Goal: Transaction & Acquisition: Purchase product/service

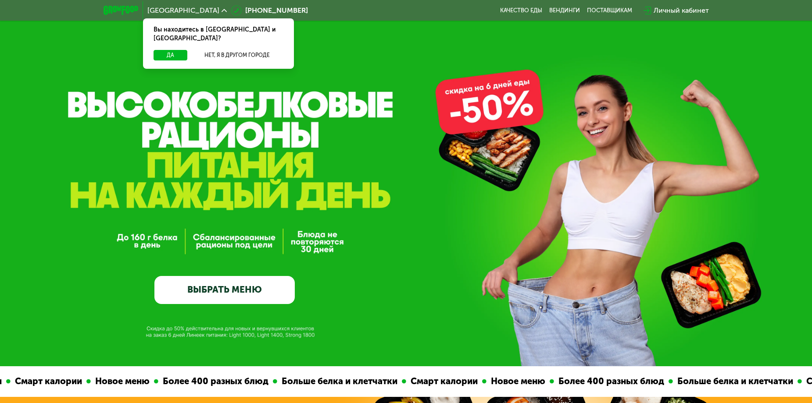
click at [214, 292] on link "ВЫБРАТЬ МЕНЮ" at bounding box center [224, 290] width 140 height 28
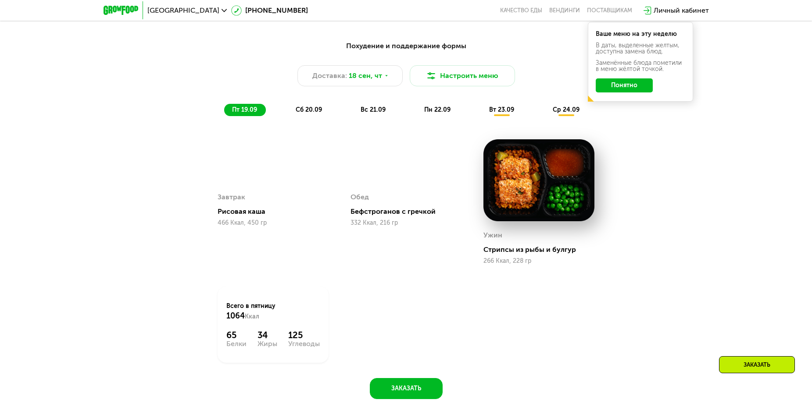
scroll to position [795, 0]
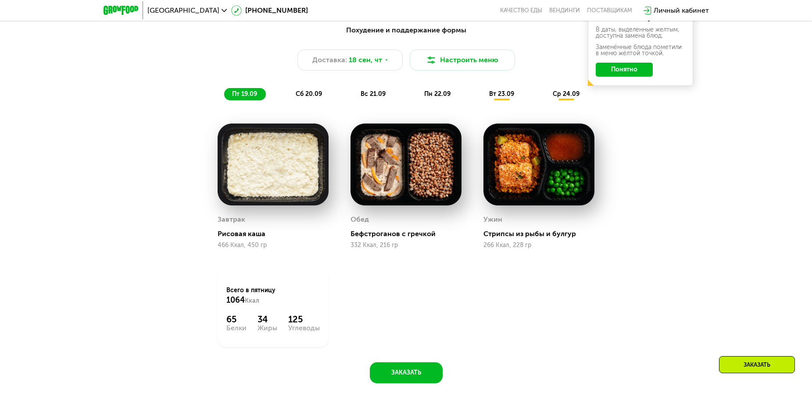
click at [306, 96] on span "сб 20.09" at bounding box center [309, 93] width 26 height 7
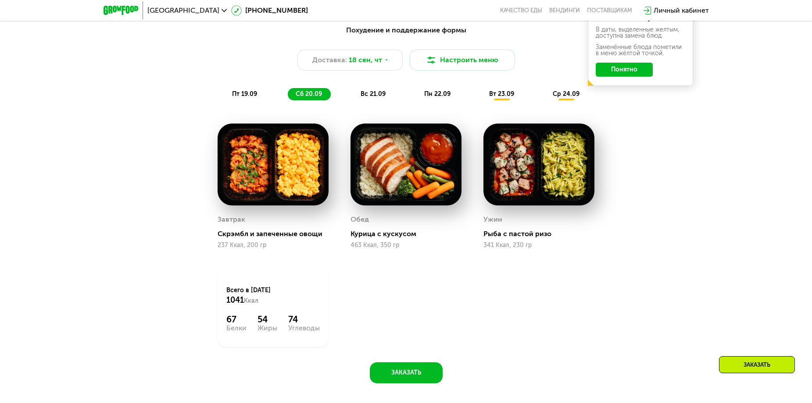
click at [365, 98] on span "вс 21.09" at bounding box center [372, 93] width 25 height 7
click at [315, 93] on span "сб 20.09" at bounding box center [309, 93] width 26 height 7
click at [359, 96] on div "вс 21.09" at bounding box center [374, 94] width 42 height 12
click at [432, 97] on span "пн 22.09" at bounding box center [437, 93] width 26 height 7
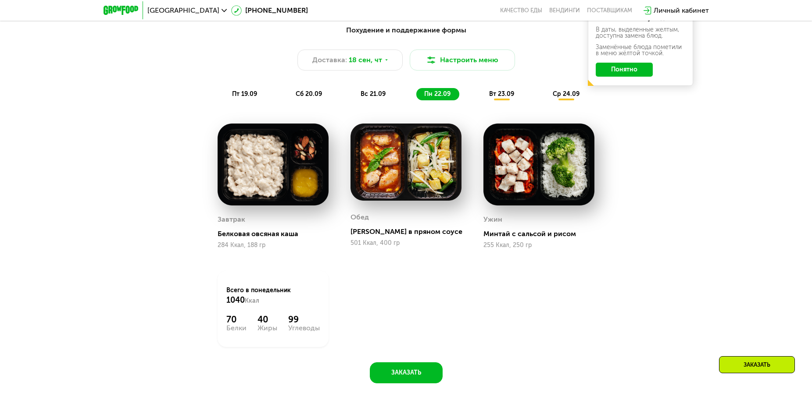
click at [378, 235] on div "[PERSON_NAME] в пряном соусе" at bounding box center [409, 232] width 118 height 9
click at [362, 223] on div "Обед" at bounding box center [359, 217] width 18 height 13
click at [417, 162] on img at bounding box center [405, 162] width 111 height 77
click at [500, 96] on span "вт 23.09" at bounding box center [501, 93] width 25 height 7
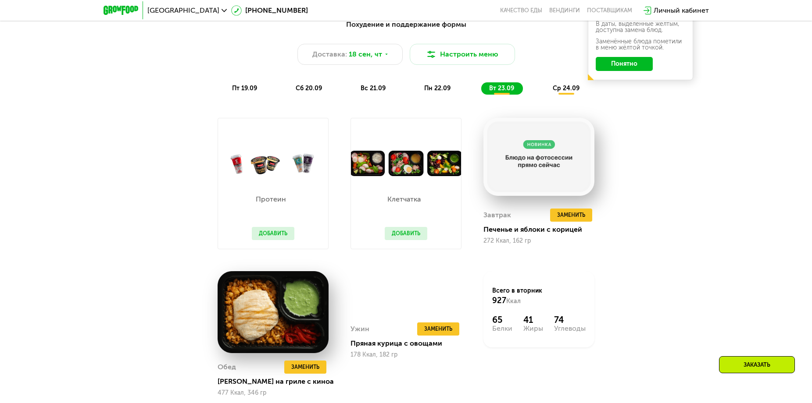
scroll to position [751, 0]
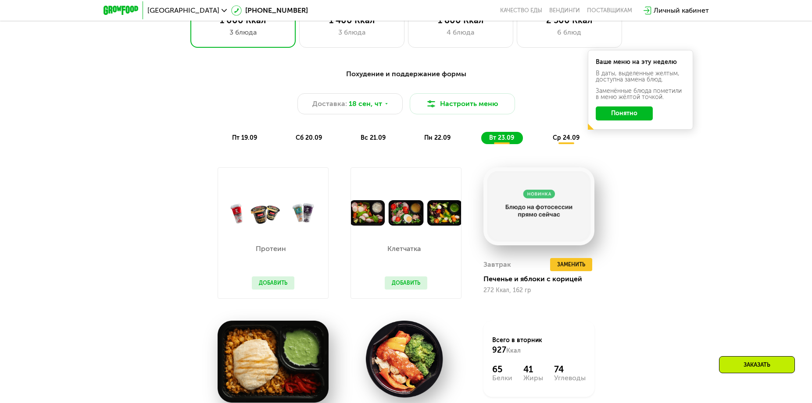
click at [563, 142] on span "ср 24.09" at bounding box center [565, 137] width 27 height 7
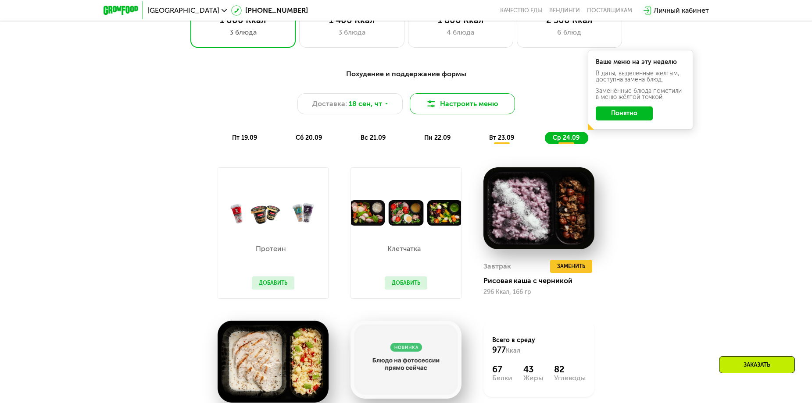
click at [456, 108] on button "Настроить меню" at bounding box center [462, 103] width 105 height 21
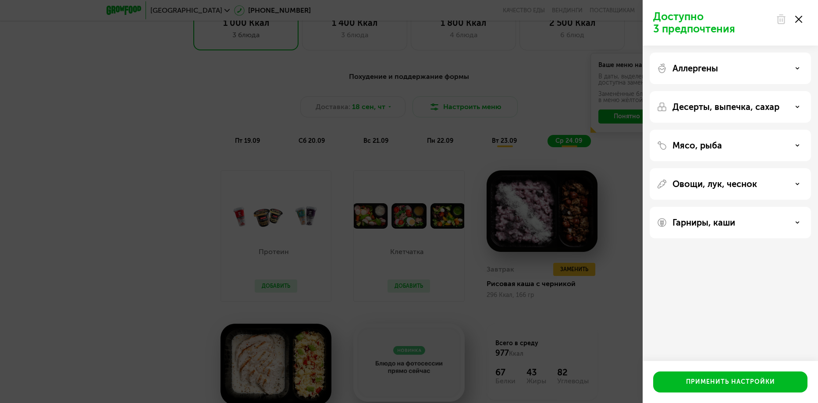
click at [725, 110] on p "Десерты, выпечка, сахар" at bounding box center [726, 107] width 107 height 11
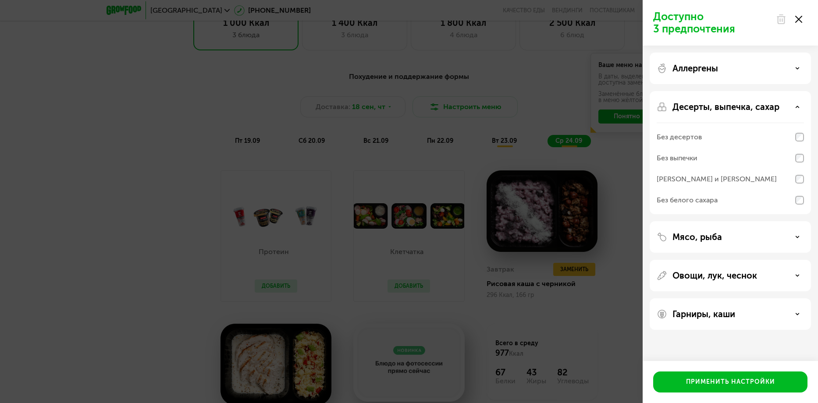
click at [723, 101] on div "Десерты, выпечка, сахар Без десертов Без выпечки Без сэндвичей и круассанов Без…" at bounding box center [730, 152] width 161 height 123
click at [723, 108] on p "Десерты, выпечка, сахар" at bounding box center [726, 107] width 107 height 11
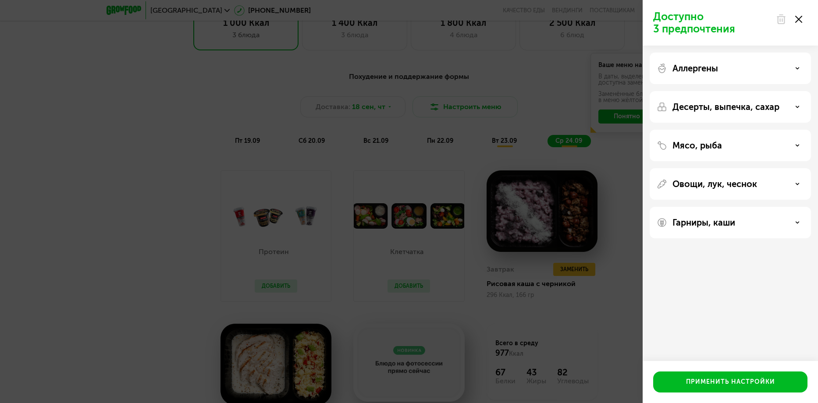
click at [725, 225] on p "Гарниры, каши" at bounding box center [704, 222] width 63 height 11
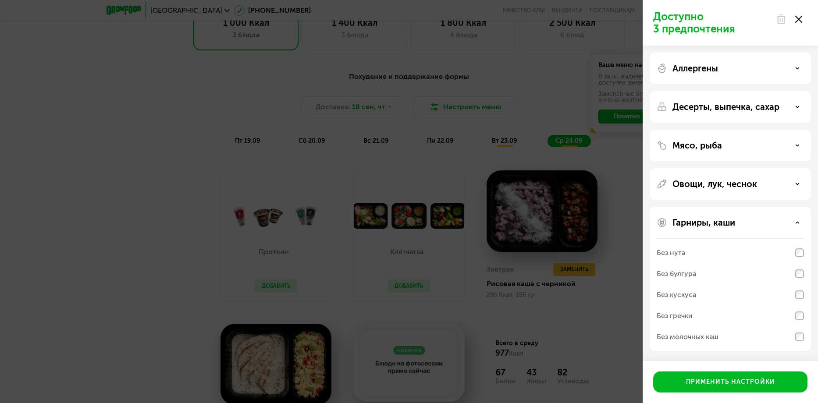
click at [725, 223] on p "Гарниры, каши" at bounding box center [704, 222] width 63 height 11
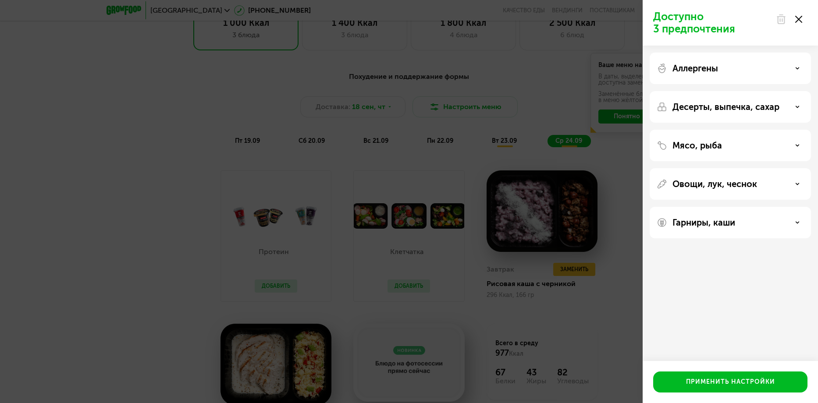
click at [613, 296] on div "Доступно 3 предпочтения Аллергены Десерты, выпечка, сахар Мясо, рыба Овощи, лук…" at bounding box center [409, 201] width 818 height 403
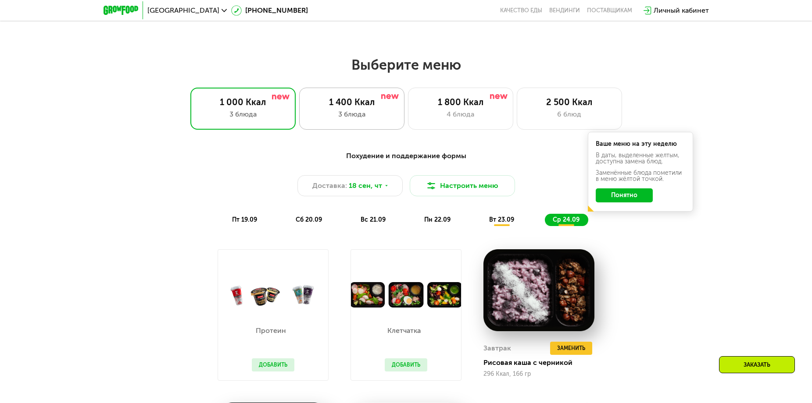
scroll to position [663, 0]
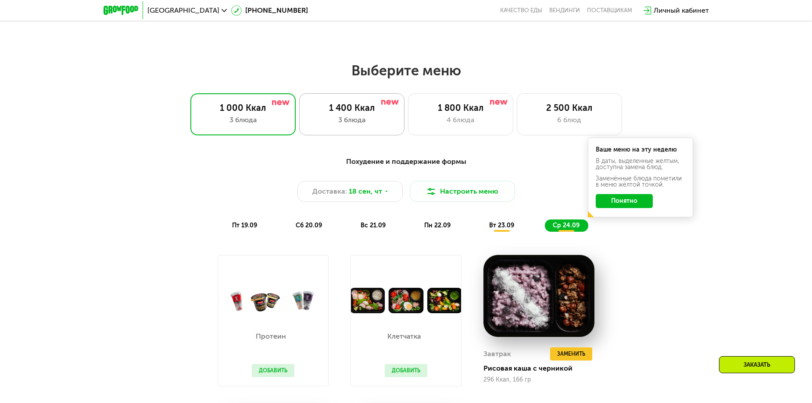
click at [340, 113] on div "1 400 Ккал" at bounding box center [351, 108] width 87 height 11
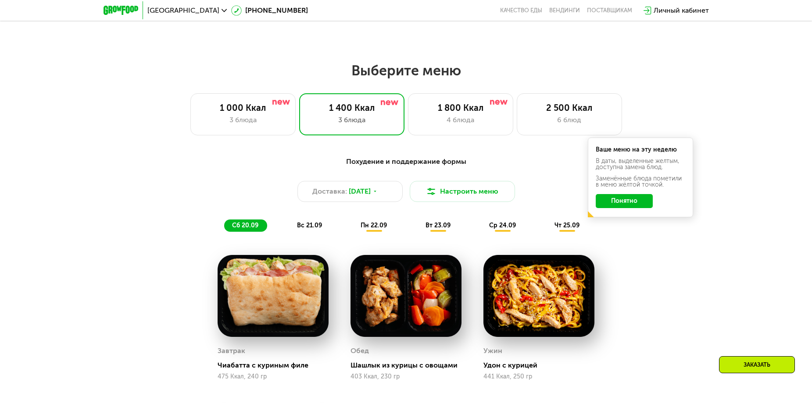
click at [305, 226] on span "вс 21.09" at bounding box center [309, 225] width 25 height 7
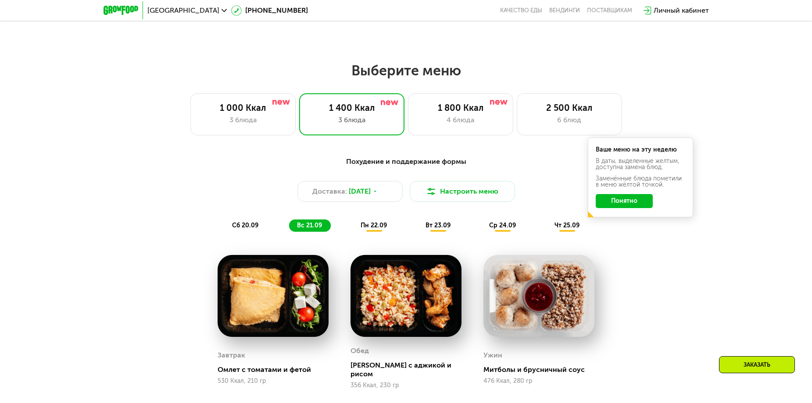
click at [366, 229] on span "пн 22.09" at bounding box center [373, 225] width 26 height 7
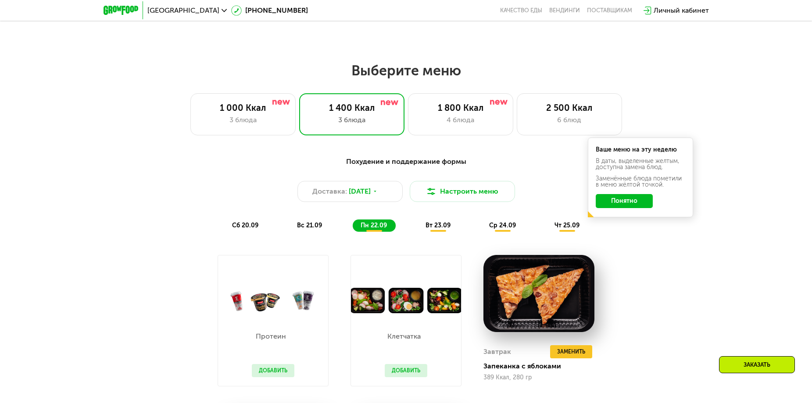
click at [440, 228] on span "вт 23.09" at bounding box center [437, 225] width 25 height 7
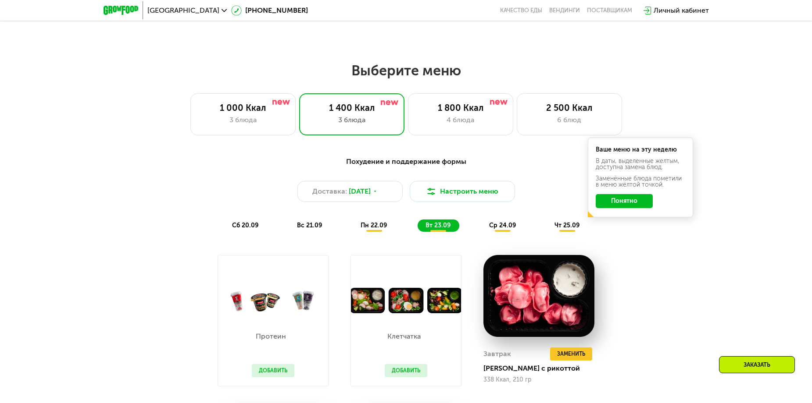
click at [505, 229] on span "ср 24.09" at bounding box center [502, 225] width 27 height 7
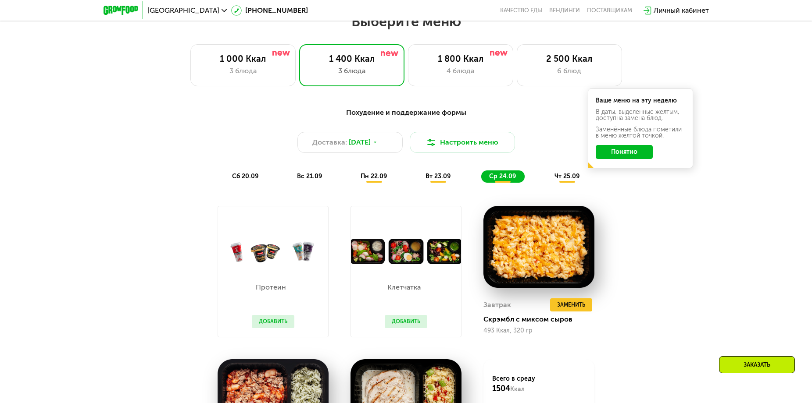
scroll to position [707, 0]
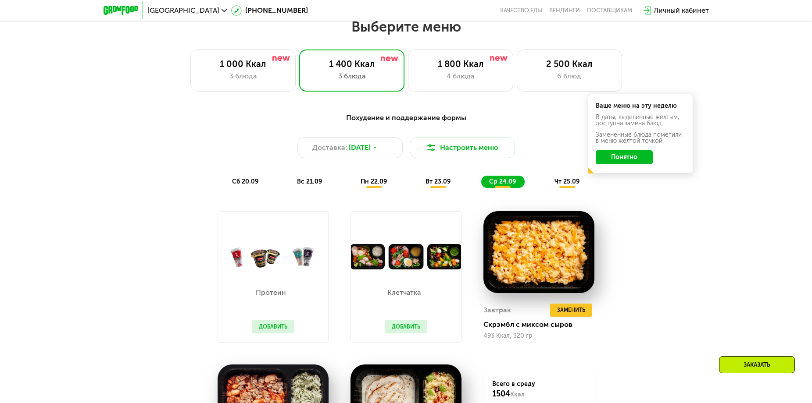
click at [571, 185] on span "чт 25.09" at bounding box center [566, 181] width 25 height 7
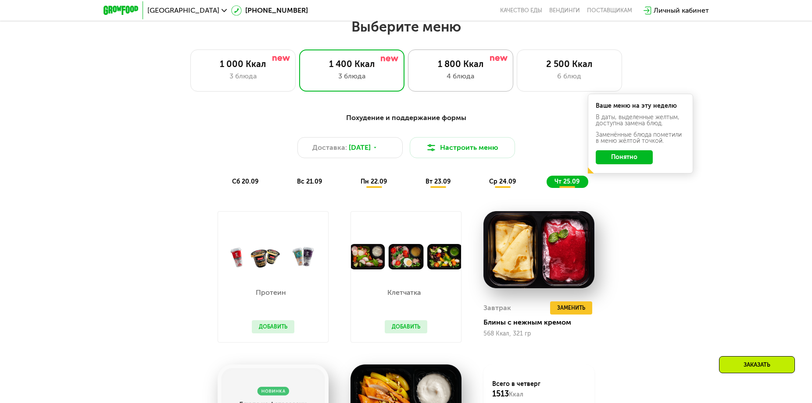
click at [457, 78] on div "4 блюда" at bounding box center [460, 76] width 87 height 11
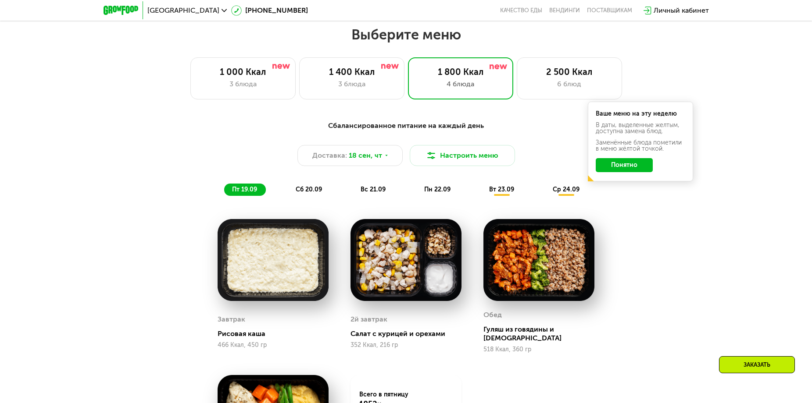
scroll to position [663, 0]
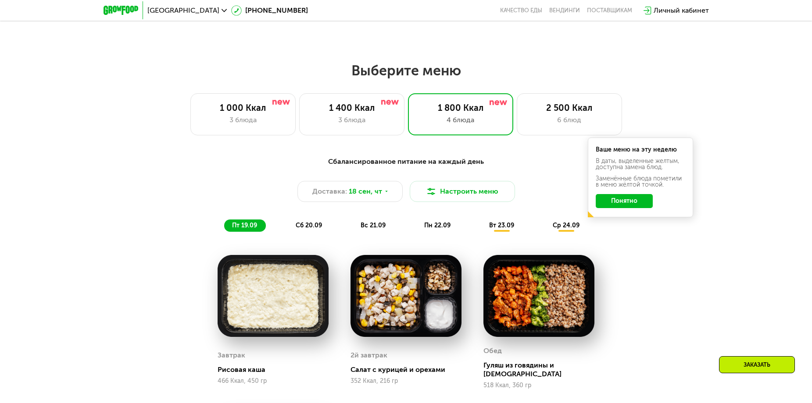
click at [310, 226] on span "сб 20.09" at bounding box center [309, 225] width 26 height 7
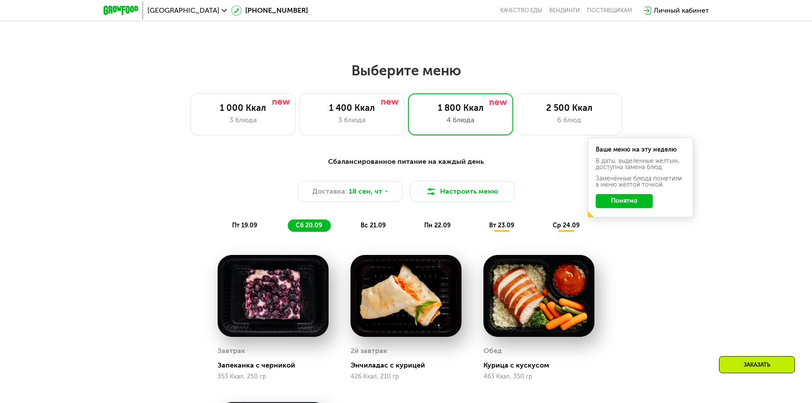
click at [374, 226] on span "вс 21.09" at bounding box center [372, 225] width 25 height 7
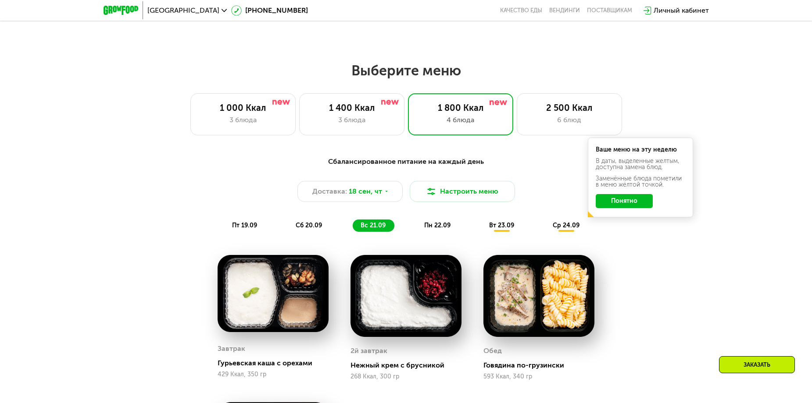
click at [434, 227] on span "пн 22.09" at bounding box center [437, 225] width 26 height 7
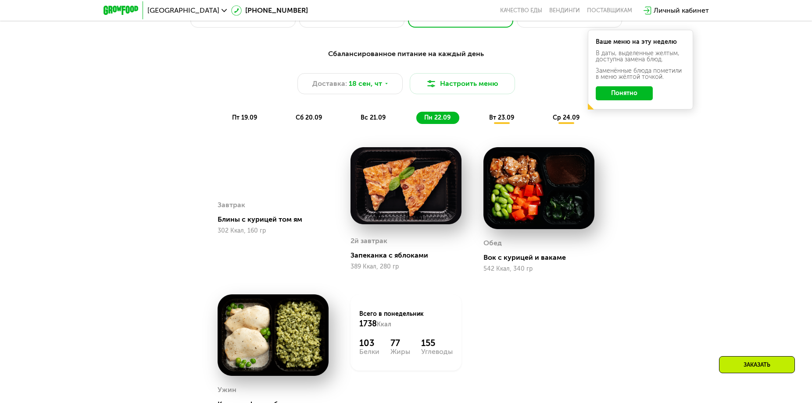
scroll to position [795, 0]
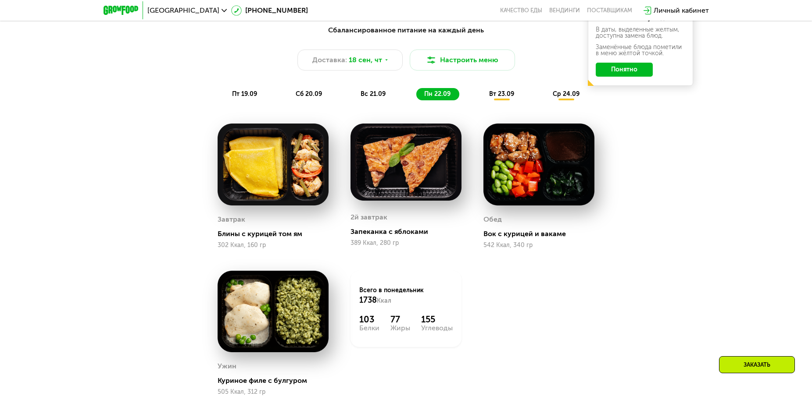
click at [495, 97] on span "вт 23.09" at bounding box center [501, 93] width 25 height 7
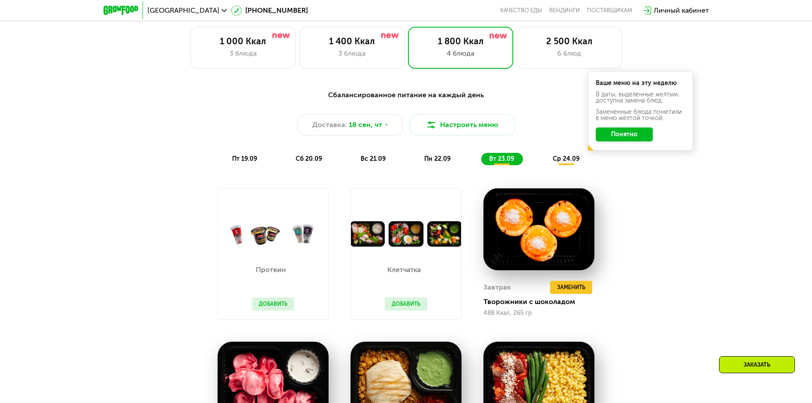
scroll to position [707, 0]
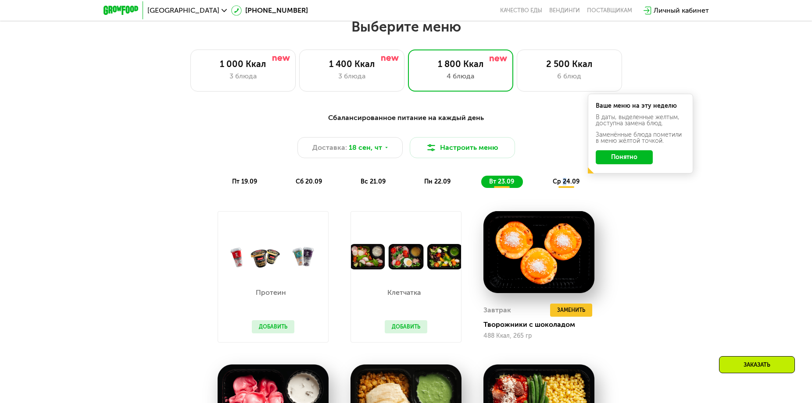
click at [564, 185] on span "ср 24.09" at bounding box center [565, 181] width 27 height 7
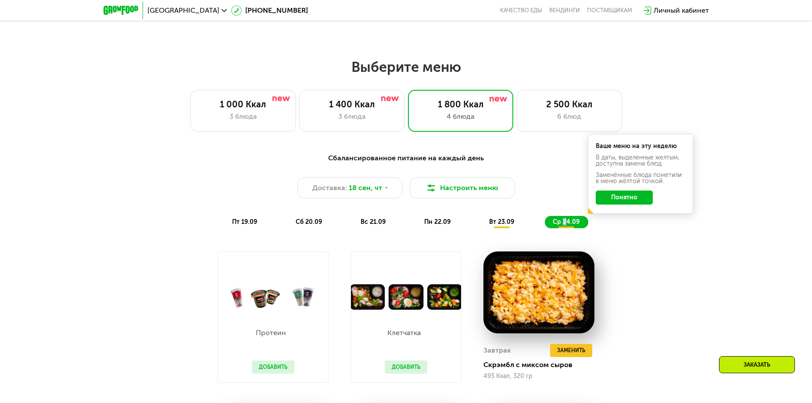
scroll to position [663, 0]
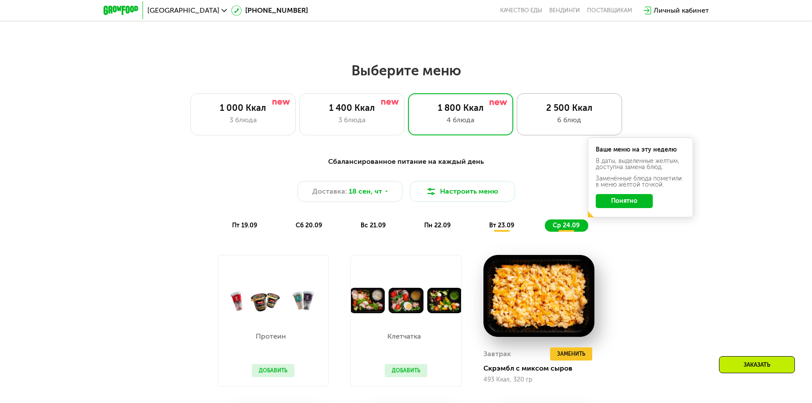
click at [559, 113] on div "2 500 Ккал" at bounding box center [569, 108] width 87 height 11
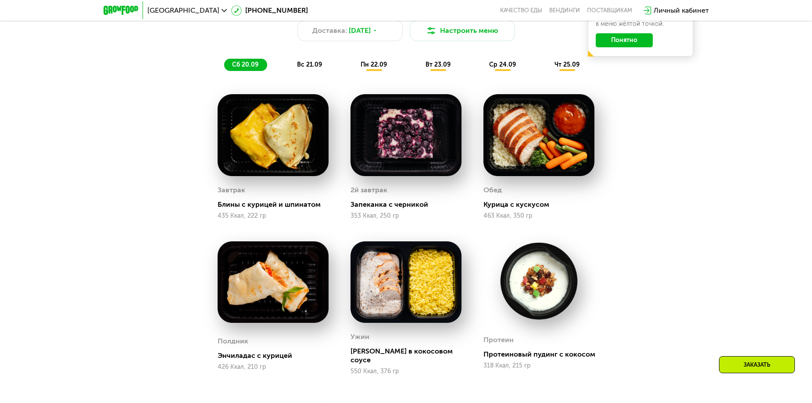
scroll to position [795, 0]
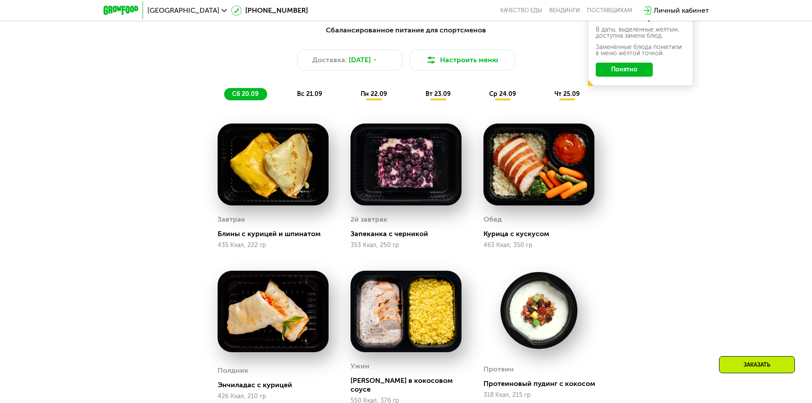
click at [303, 96] on span "вс 21.09" at bounding box center [309, 93] width 25 height 7
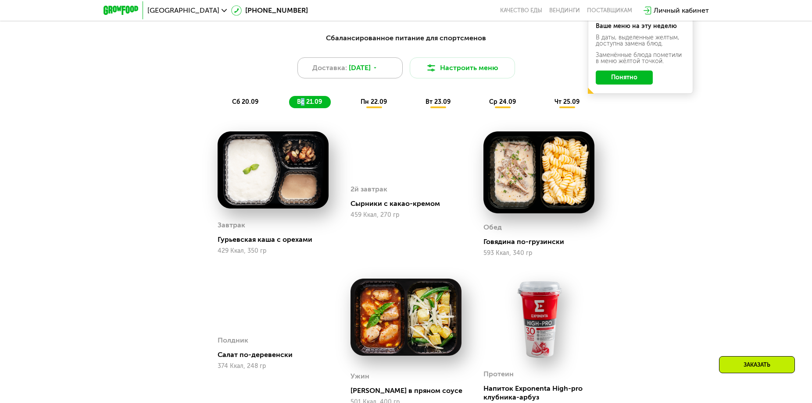
scroll to position [751, 0]
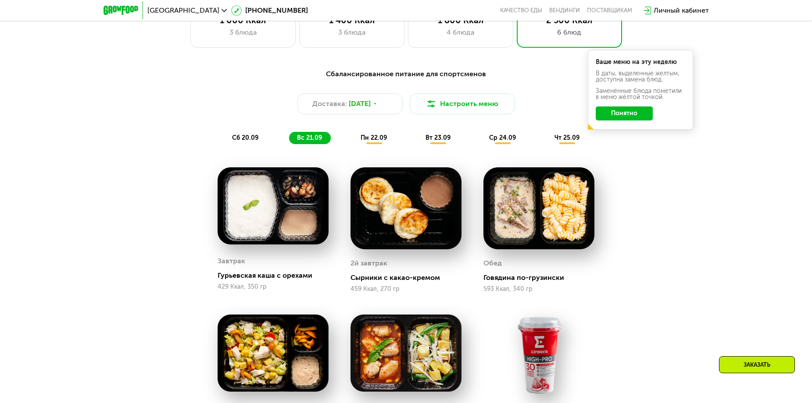
click at [371, 142] on span "пн 22.09" at bounding box center [373, 137] width 26 height 7
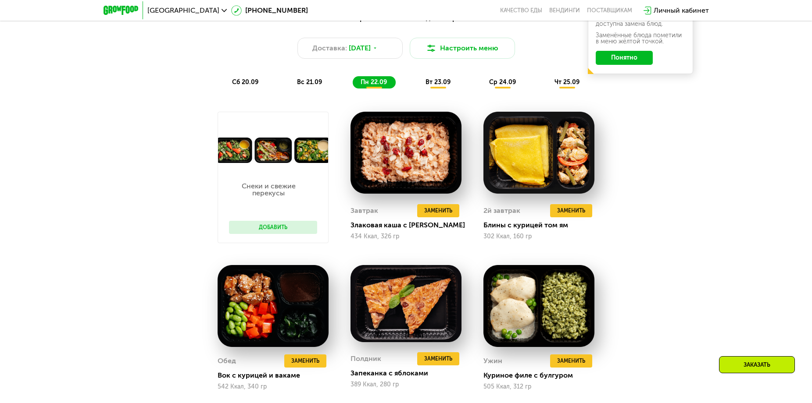
scroll to position [795, 0]
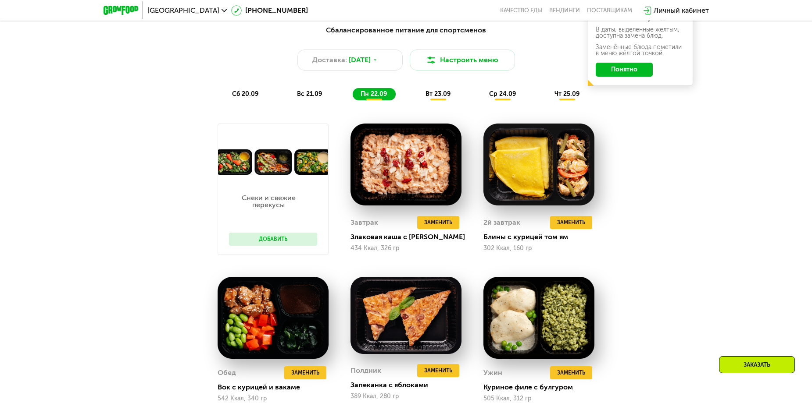
click at [436, 97] on span "вт 23.09" at bounding box center [437, 93] width 25 height 7
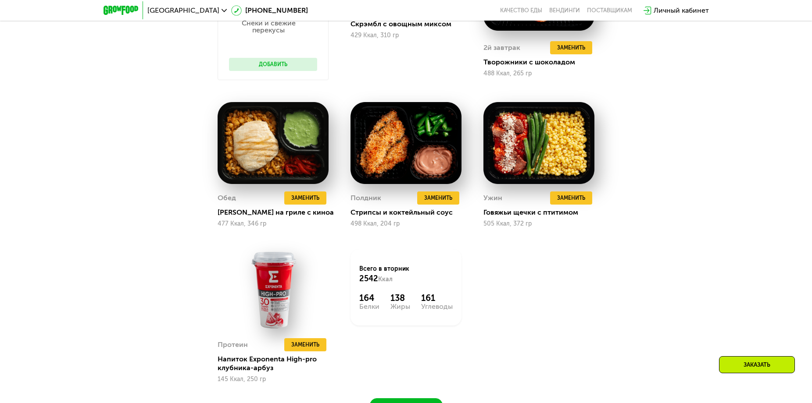
scroll to position [970, 0]
click at [273, 293] on img at bounding box center [272, 290] width 111 height 82
click at [275, 274] on img at bounding box center [272, 290] width 111 height 82
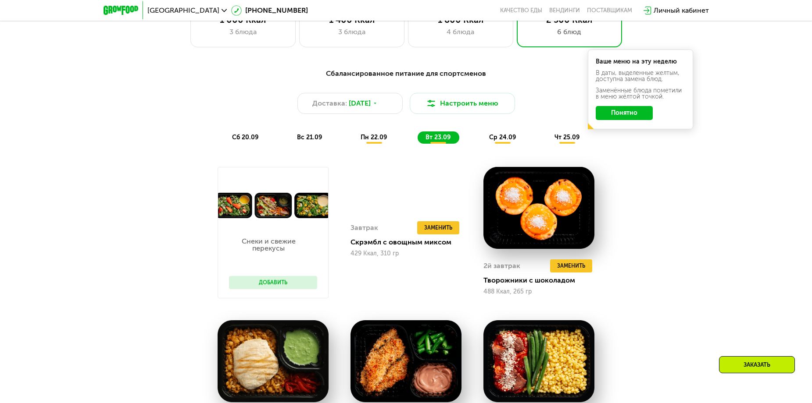
scroll to position [751, 0]
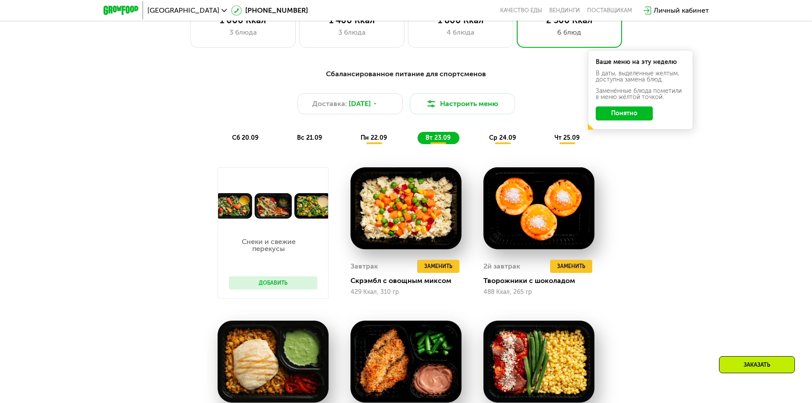
click at [498, 140] on span "ср 24.09" at bounding box center [502, 137] width 27 height 7
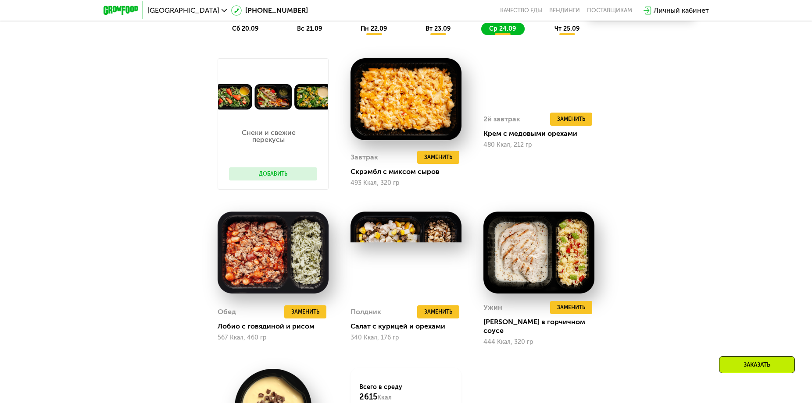
scroll to position [839, 0]
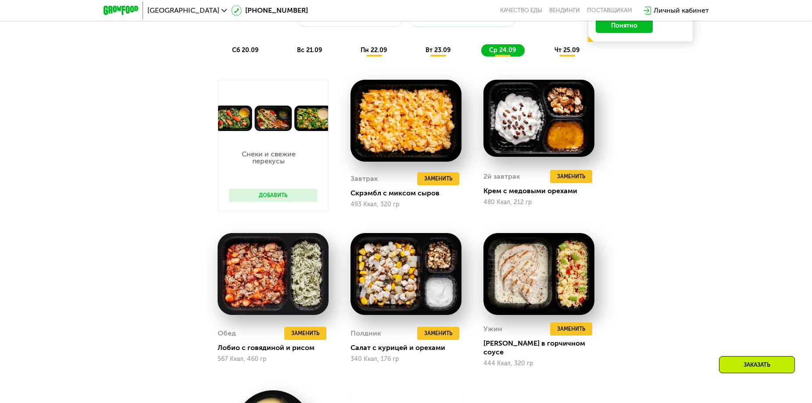
click at [563, 52] on span "чт 25.09" at bounding box center [566, 49] width 25 height 7
